Goal: Navigation & Orientation: Understand site structure

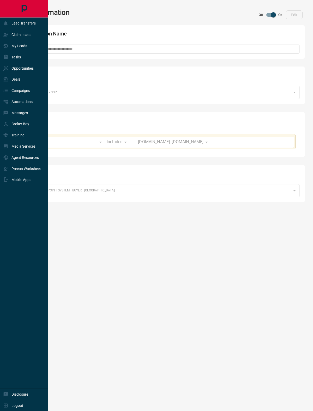
click at [3, 95] on div "Campaigns" at bounding box center [16, 90] width 27 height 9
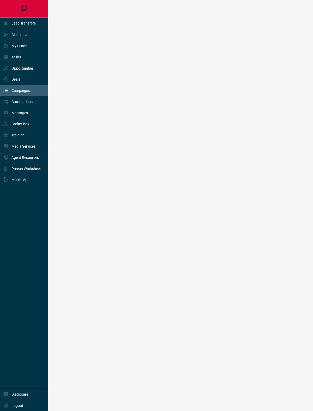
click at [11, 81] on p "Deals" at bounding box center [15, 79] width 9 height 4
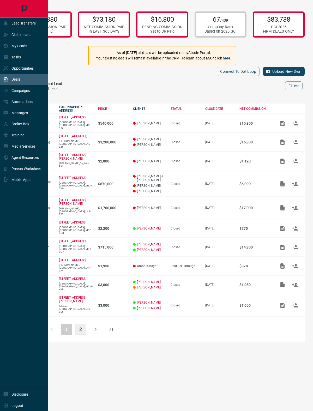
click at [13, 69] on p "Opportunities" at bounding box center [22, 68] width 22 height 4
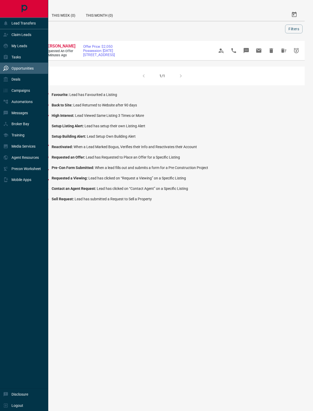
click at [10, 59] on div "Tasks" at bounding box center [12, 57] width 18 height 9
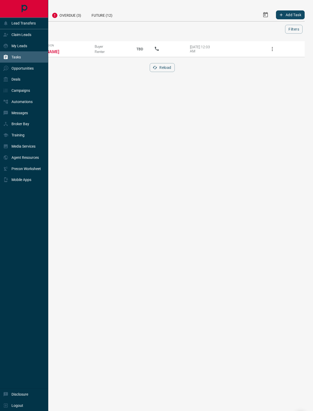
click at [14, 48] on p "My Leads" at bounding box center [19, 46] width 16 height 4
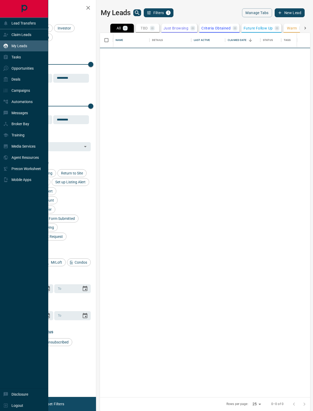
scroll to position [365, 210]
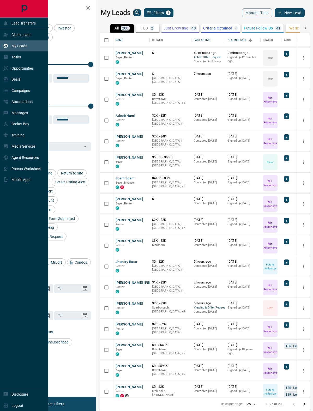
click at [13, 38] on div "Claim Leads" at bounding box center [17, 35] width 28 height 9
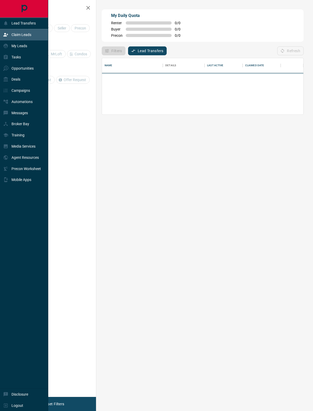
scroll to position [56, 201]
